Goal: Check status: Check status

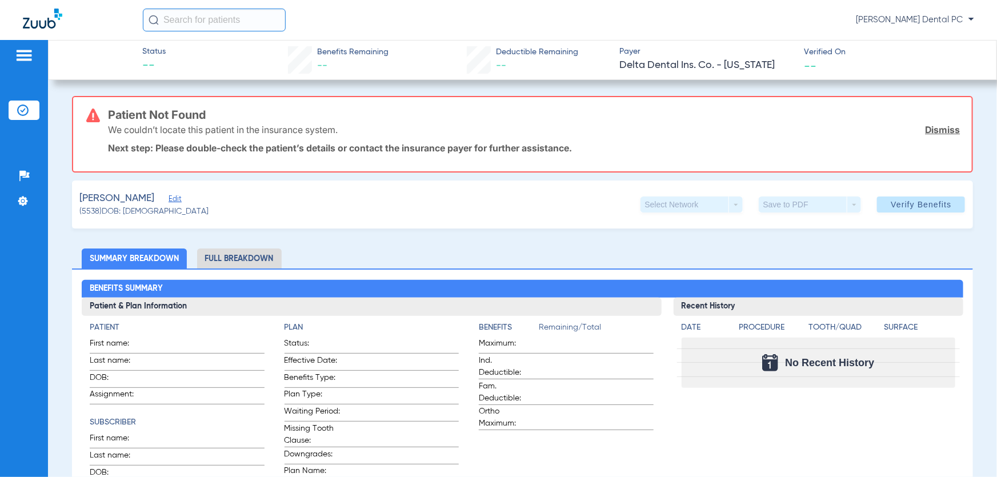
click at [25, 112] on img at bounding box center [22, 110] width 11 height 11
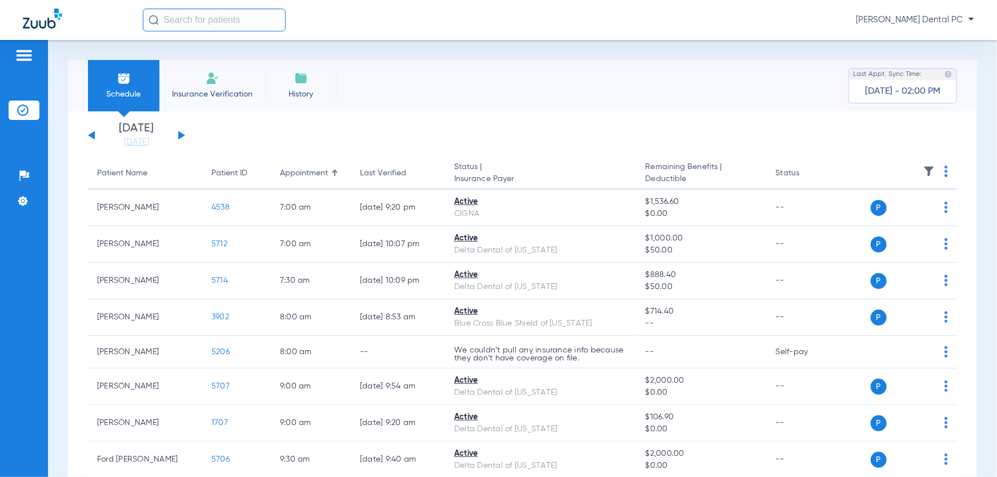
click at [181, 135] on button at bounding box center [181, 135] width 7 height 9
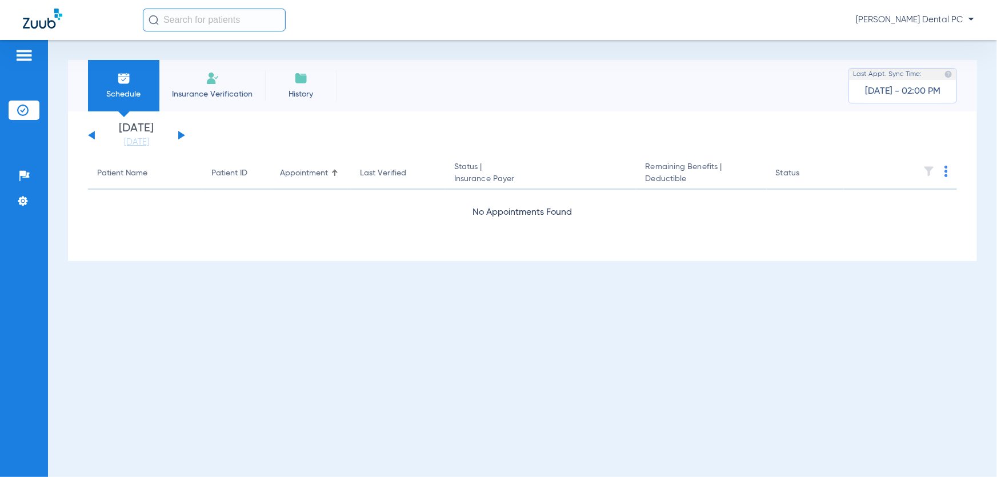
click at [181, 135] on button at bounding box center [181, 135] width 7 height 9
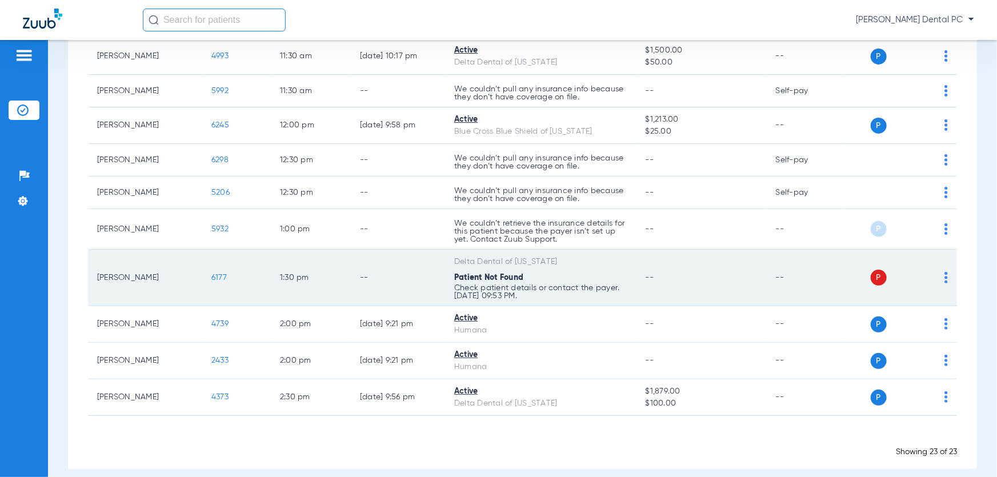
scroll to position [608, 0]
